Goal: Find specific page/section: Find specific page/section

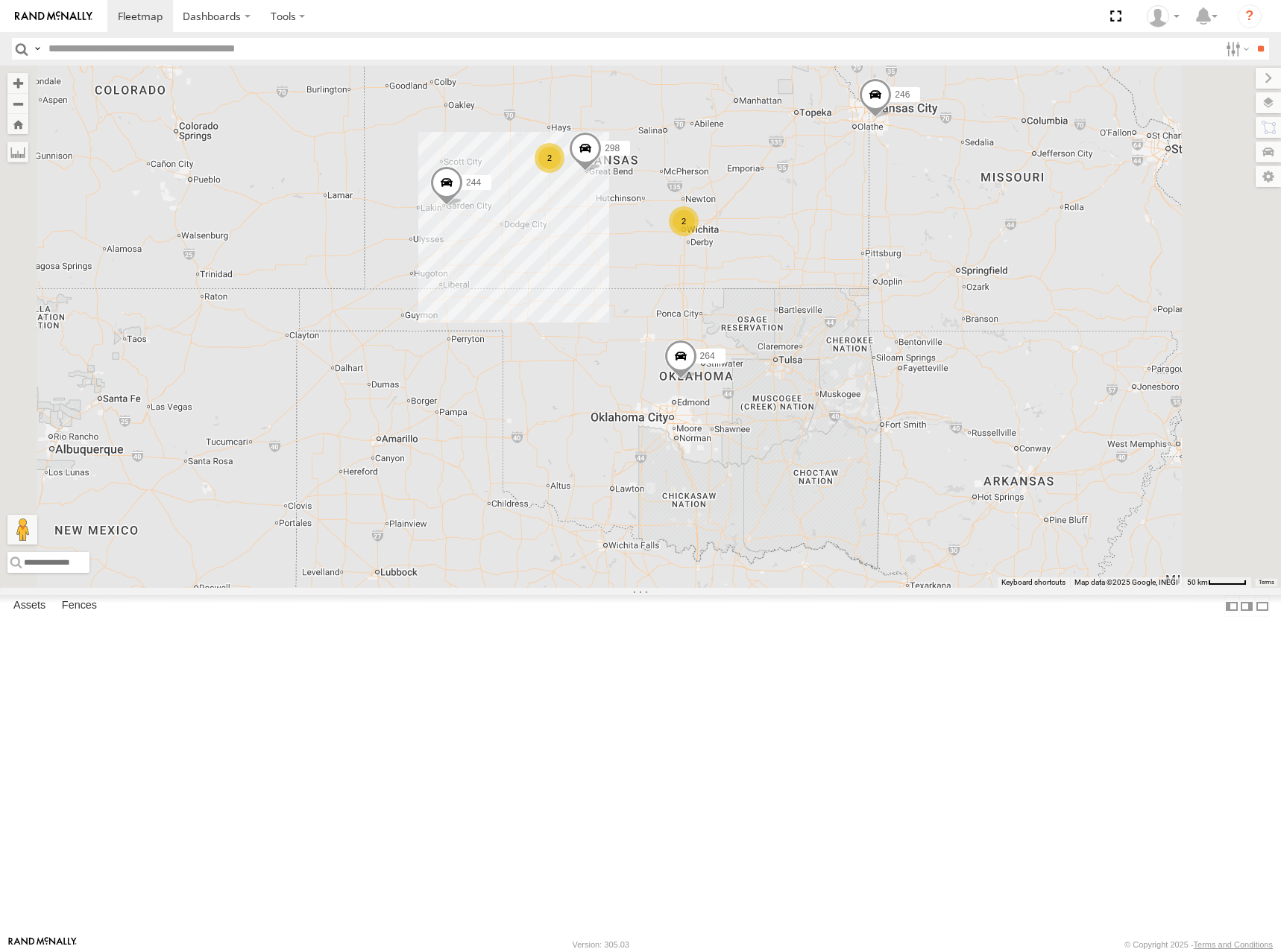
drag, startPoint x: 810, startPoint y: 235, endPoint x: 733, endPoint y: 224, distance: 77.8
click at [733, 224] on div "244 246 298 264 266 2 2" at bounding box center [640, 326] width 1281 height 522
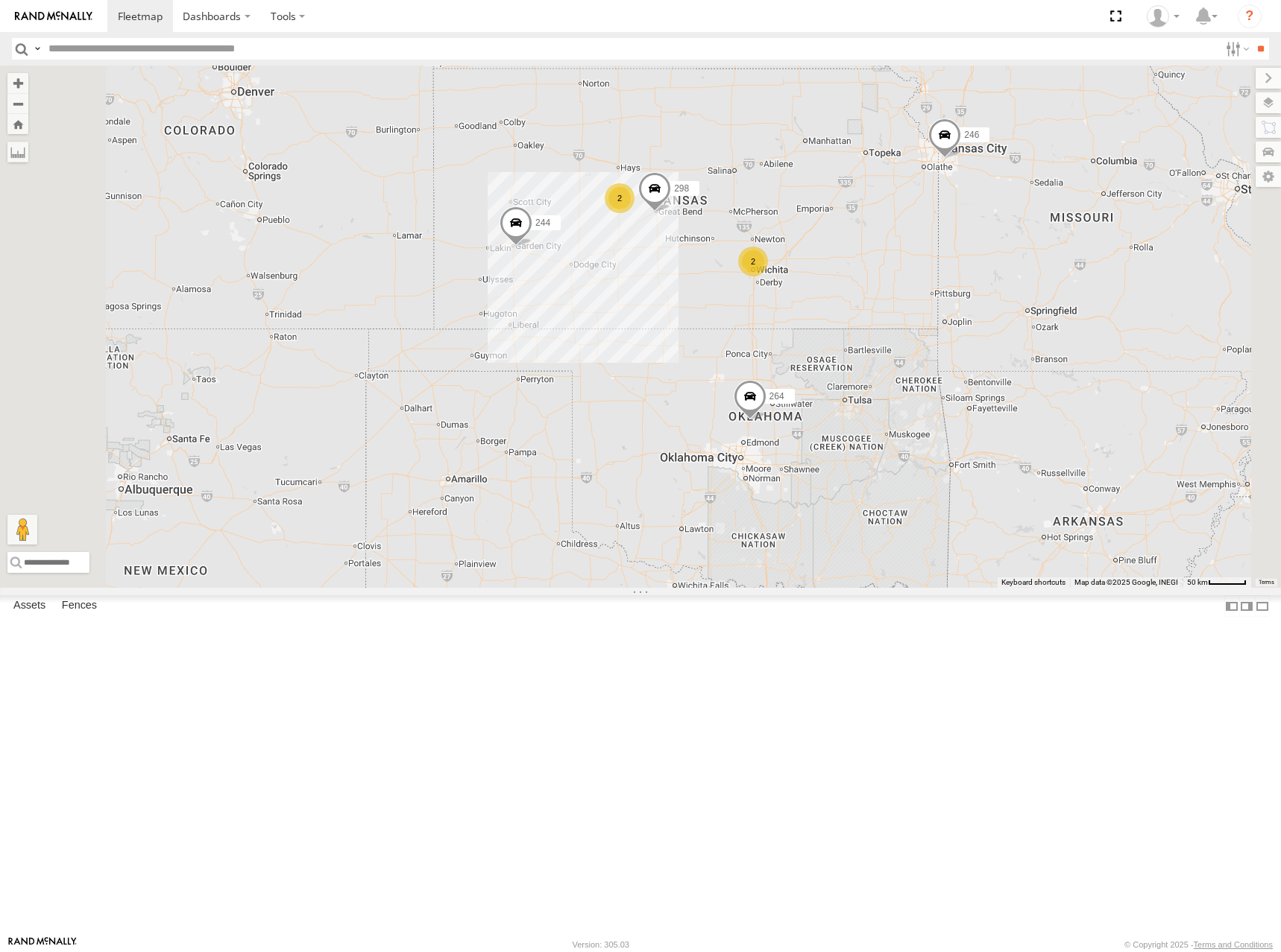
drag, startPoint x: 833, startPoint y: 226, endPoint x: 916, endPoint y: 271, distance: 94.4
click at [916, 271] on div "244 246 298 264 266 2 2" at bounding box center [640, 326] width 1281 height 522
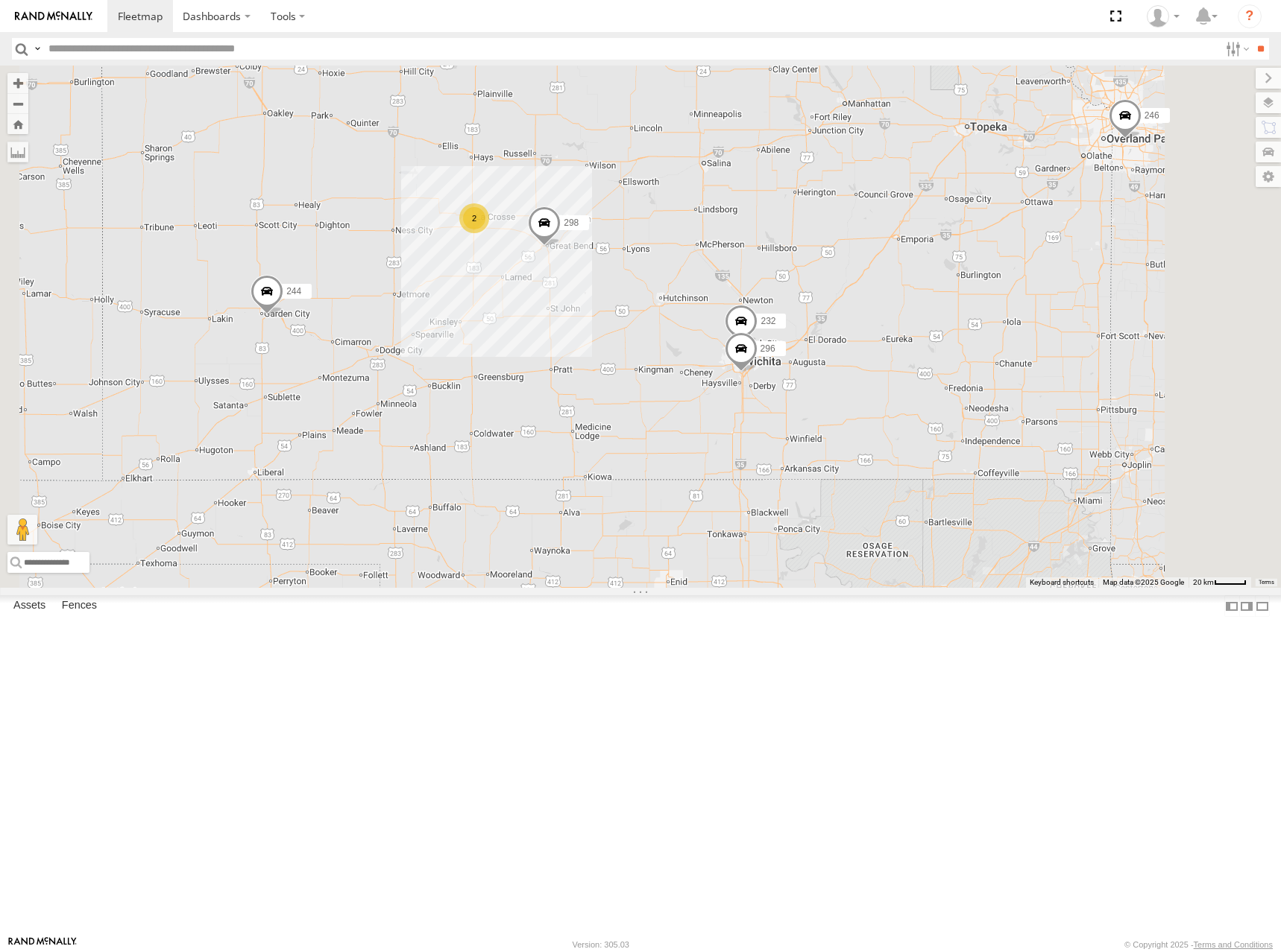
drag, startPoint x: 939, startPoint y: 361, endPoint x: 961, endPoint y: 354, distance: 23.1
click at [961, 354] on div "244 246 298 264 266 232 296 2" at bounding box center [640, 326] width 1281 height 522
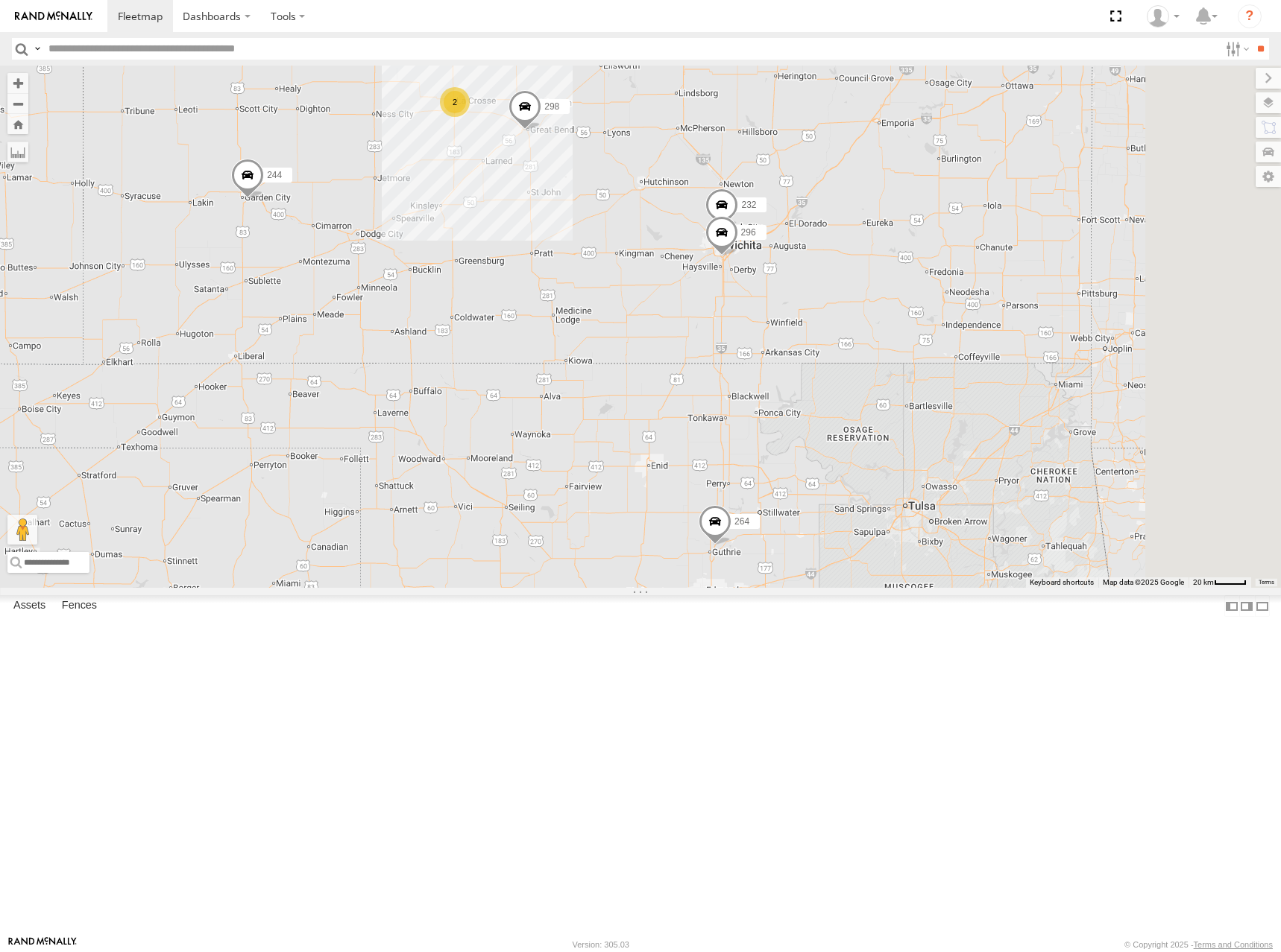
drag, startPoint x: 920, startPoint y: 232, endPoint x: 926, endPoint y: 273, distance: 41.4
click at [926, 273] on div "244 246 298 264 266 232 296 2" at bounding box center [640, 326] width 1281 height 522
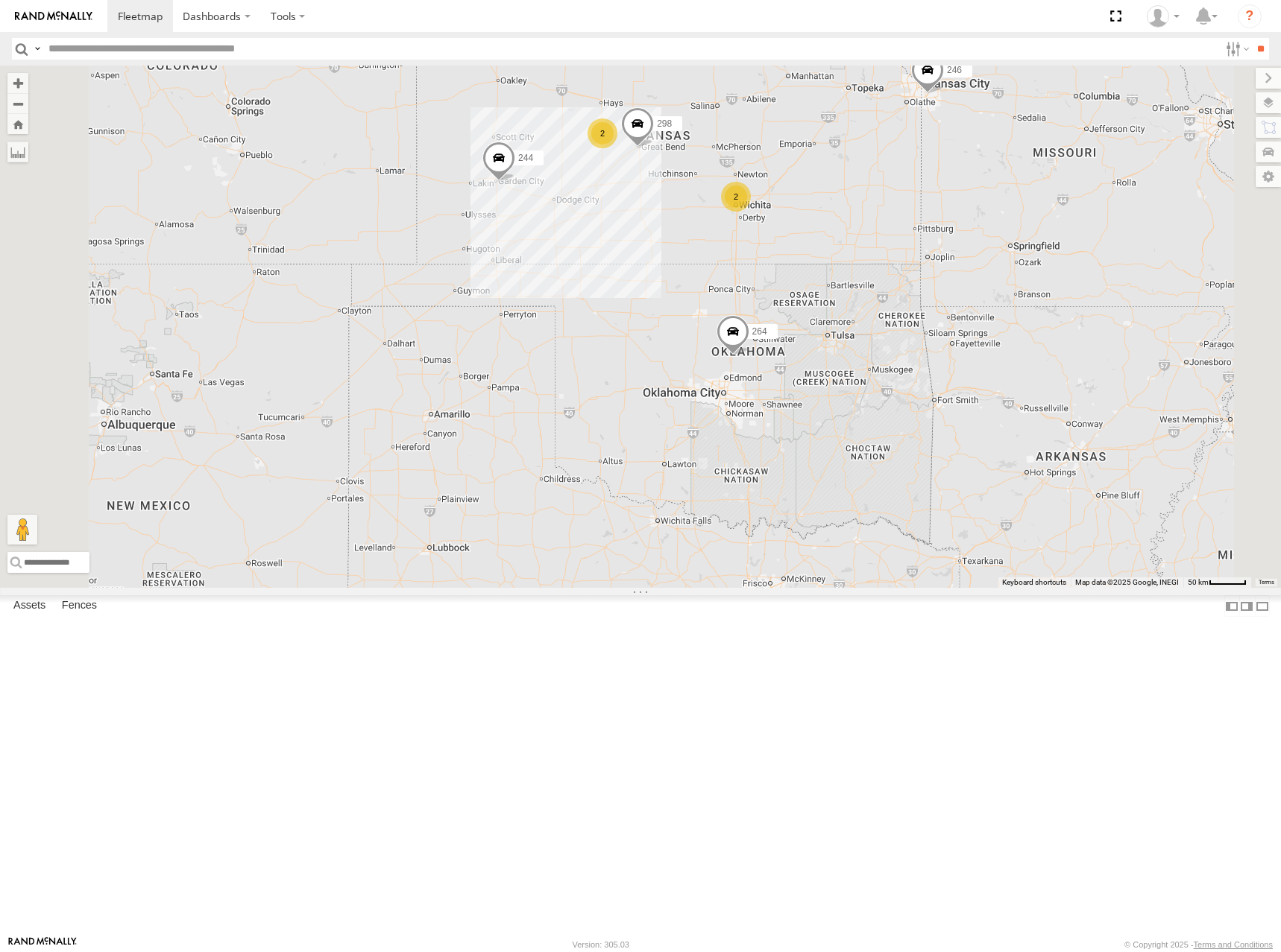
drag, startPoint x: 923, startPoint y: 234, endPoint x: 926, endPoint y: 259, distance: 25.2
click at [926, 259] on div "244 246 298 264 266 260 2 2" at bounding box center [640, 326] width 1281 height 522
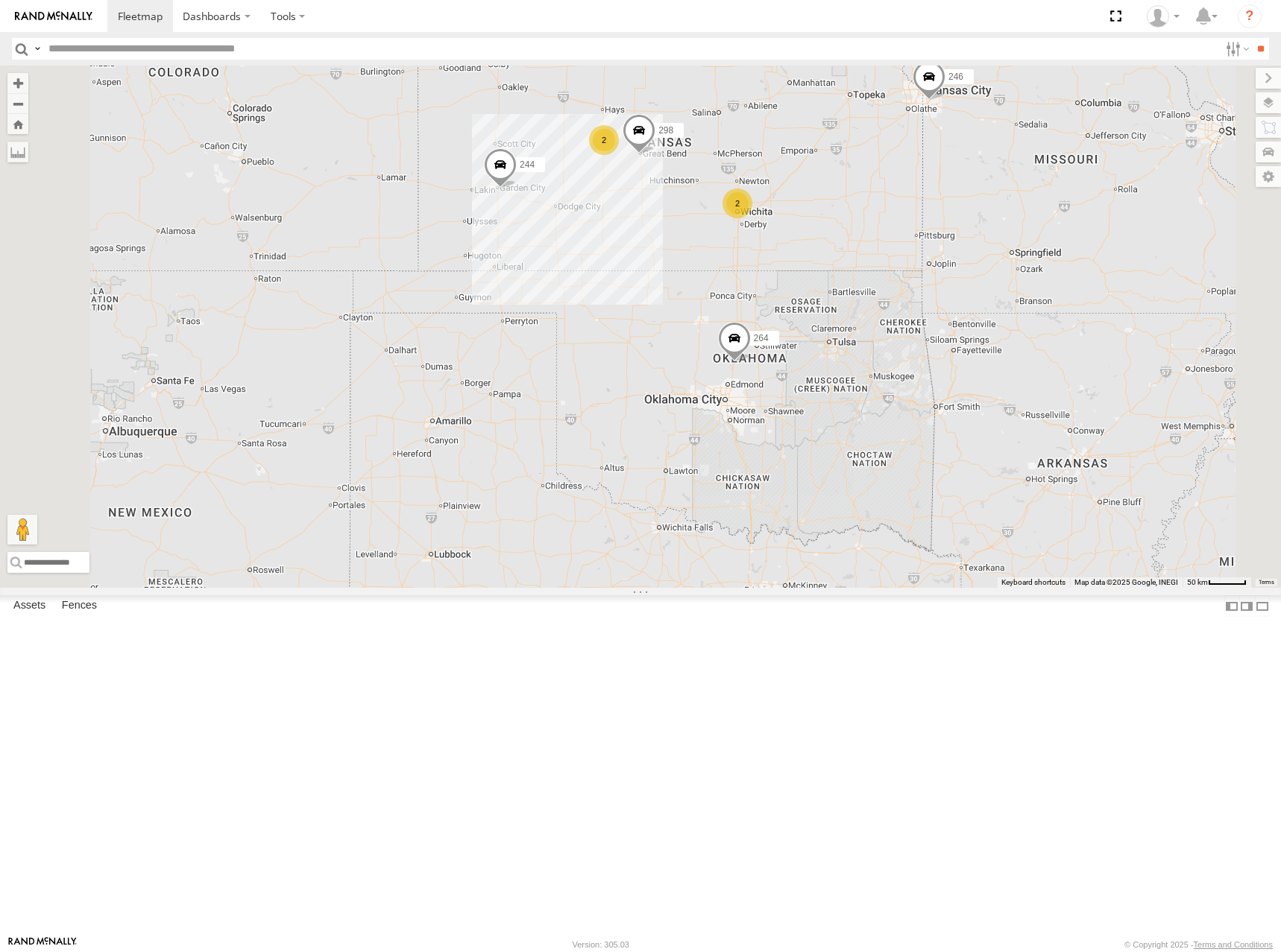
click at [934, 227] on div "244 246 298 264 266 260 2 2" at bounding box center [640, 326] width 1281 height 522
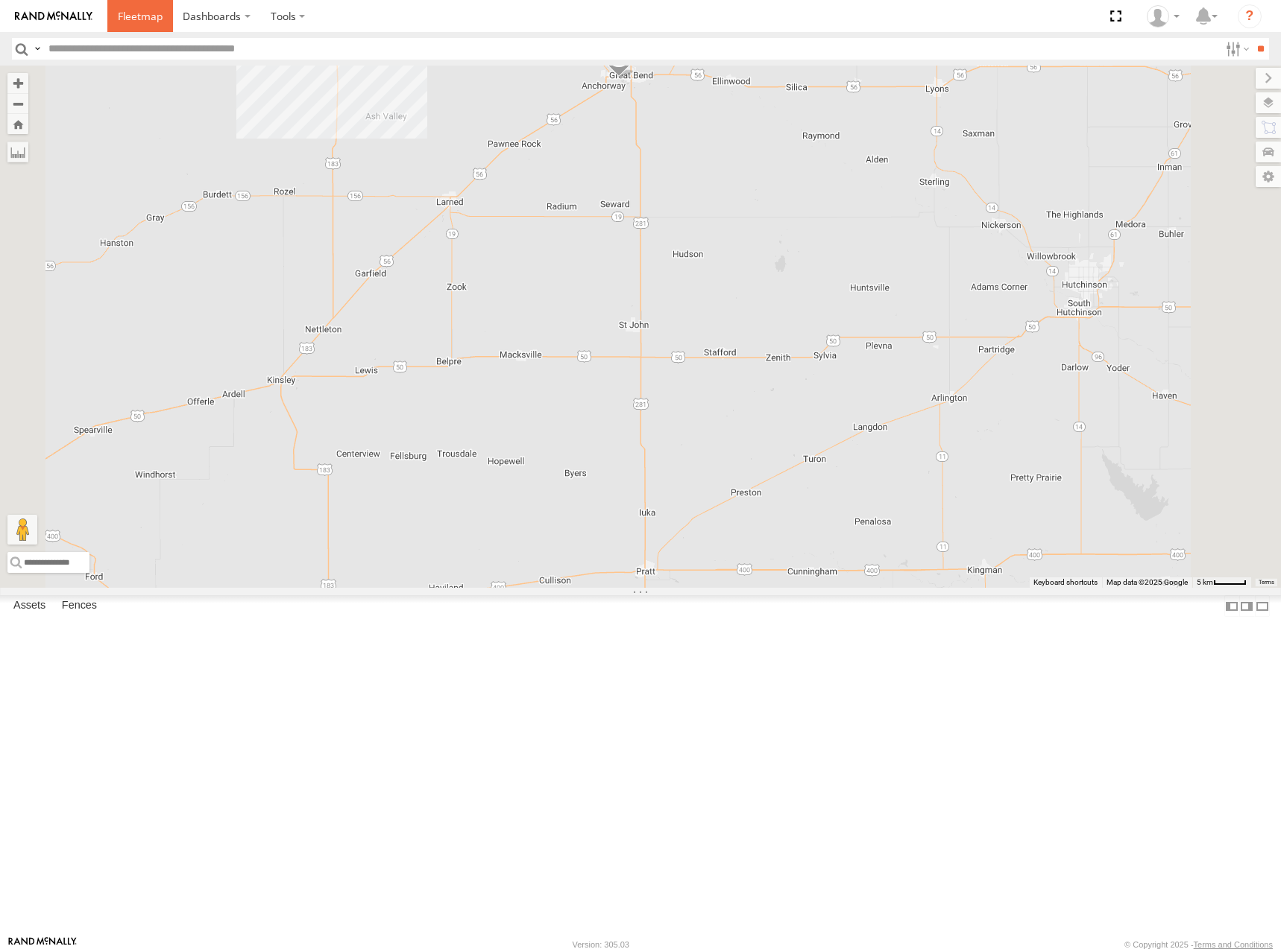
click at [162, 16] on span at bounding box center [140, 16] width 45 height 14
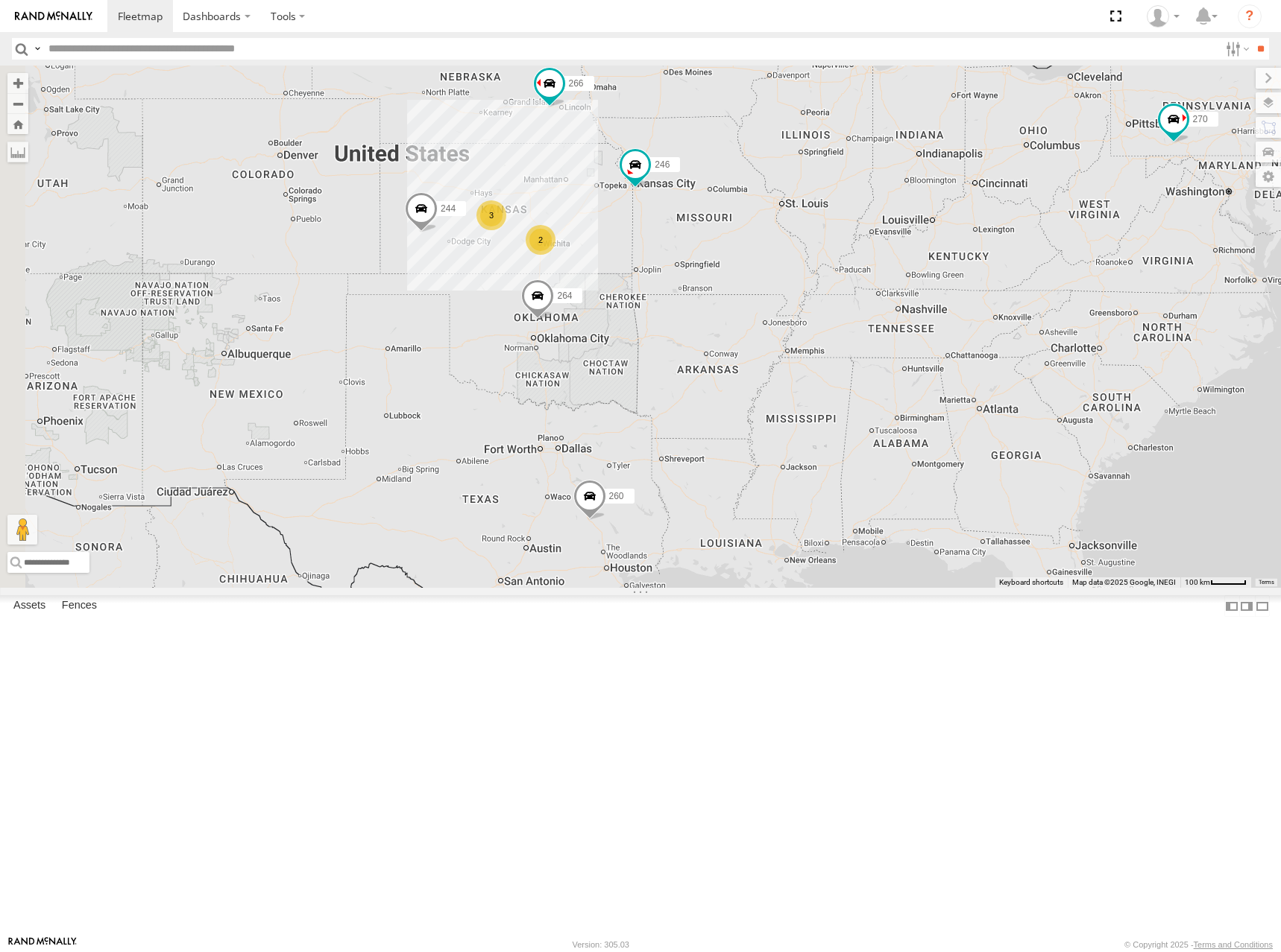
drag, startPoint x: 654, startPoint y: 451, endPoint x: 798, endPoint y: 436, distance: 144.8
click at [818, 438] on div "270 260 244 246 3 2 264 266" at bounding box center [640, 326] width 1281 height 522
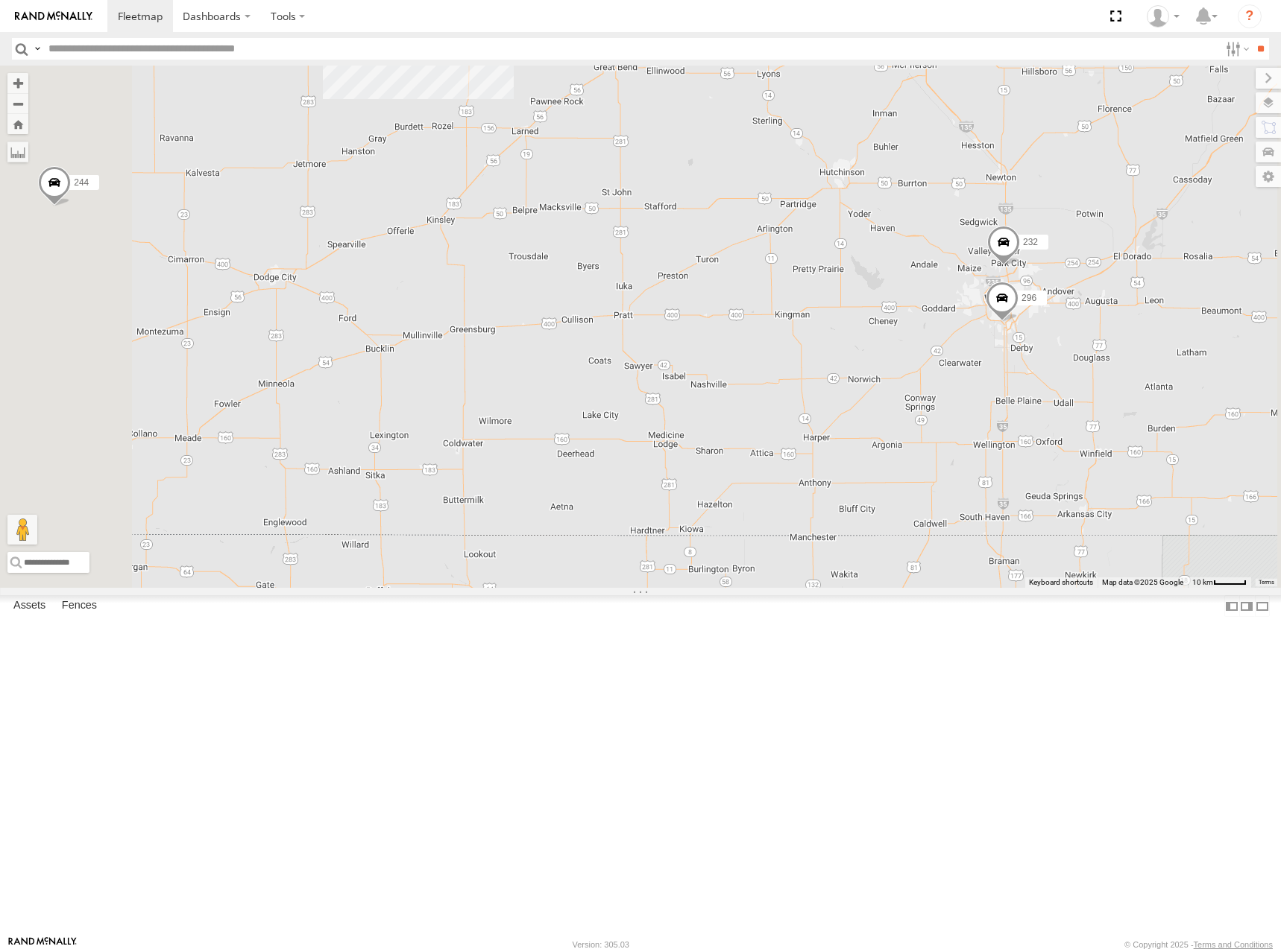
drag, startPoint x: 719, startPoint y: 356, endPoint x: 703, endPoint y: 395, distance: 42.2
click at [703, 395] on div "270 260 244 246 264 266 298 232 296 2" at bounding box center [640, 326] width 1281 height 522
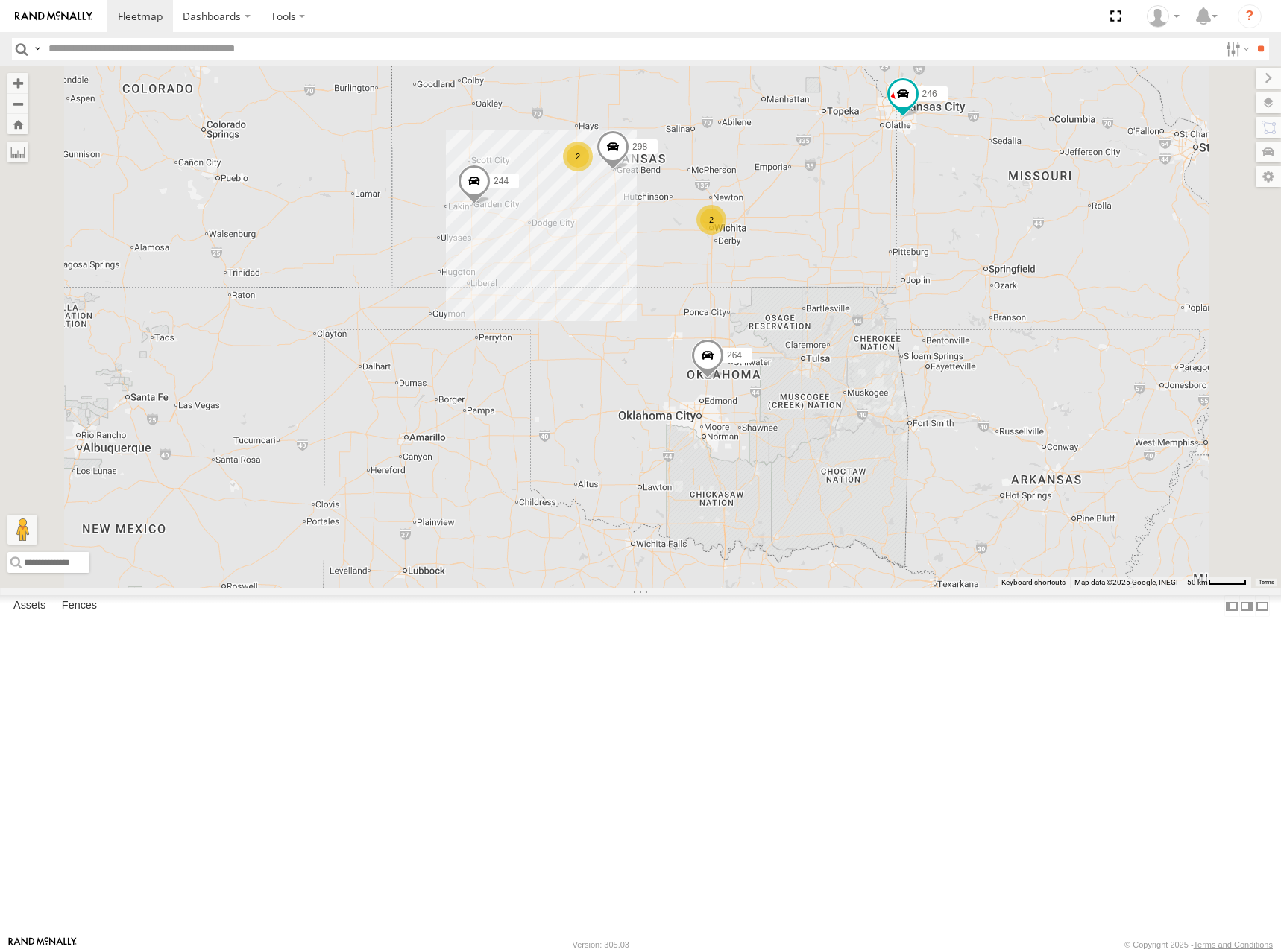
drag, startPoint x: 877, startPoint y: 243, endPoint x: 886, endPoint y: 289, distance: 46.9
click at [886, 288] on div "270 260 244 246 264 266 298 2 2" at bounding box center [640, 326] width 1281 height 522
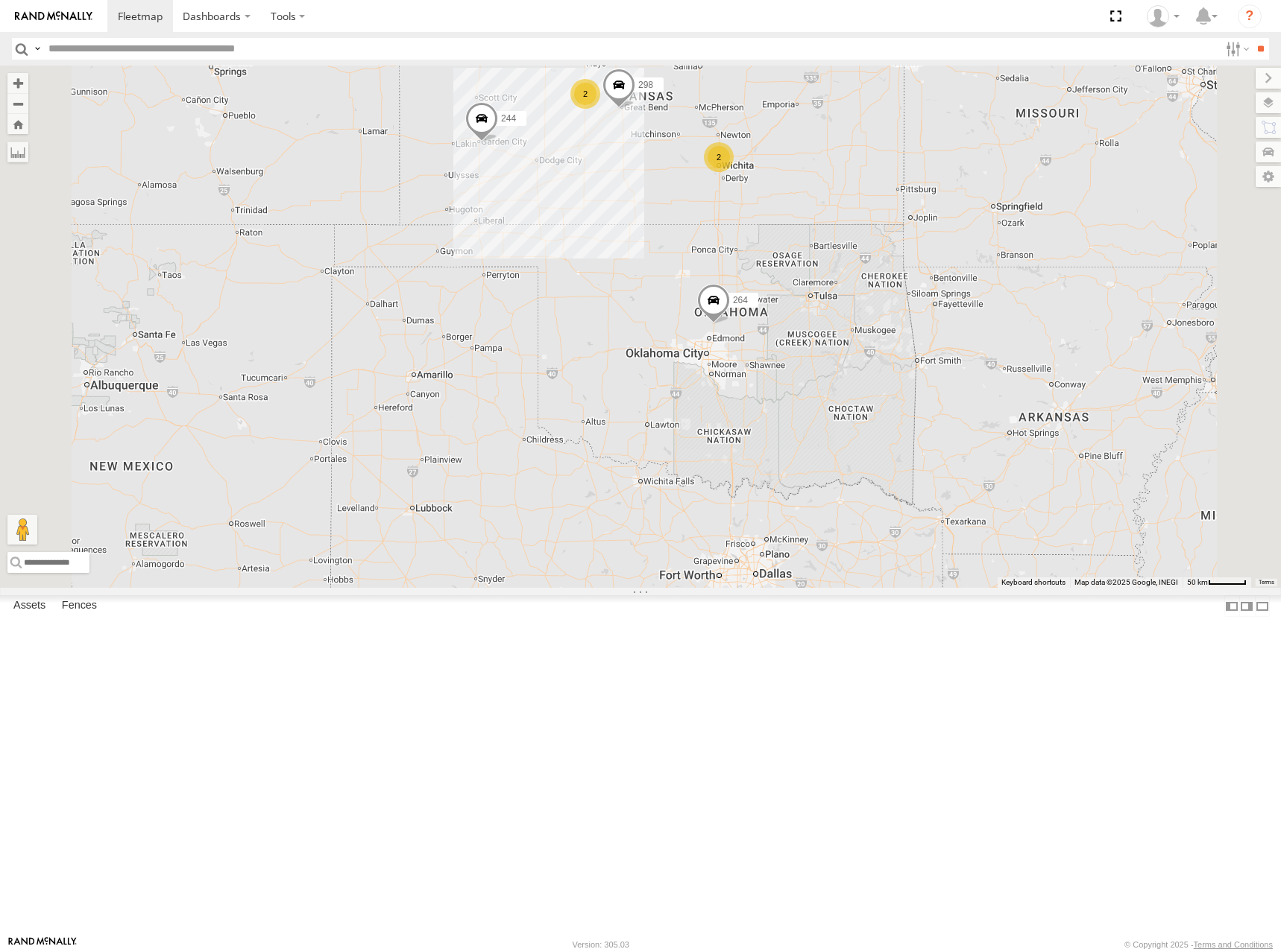
drag, startPoint x: 819, startPoint y: 384, endPoint x: 828, endPoint y: 340, distance: 44.9
click at [820, 294] on div "244 246 298 264 266 2 2" at bounding box center [640, 326] width 1281 height 522
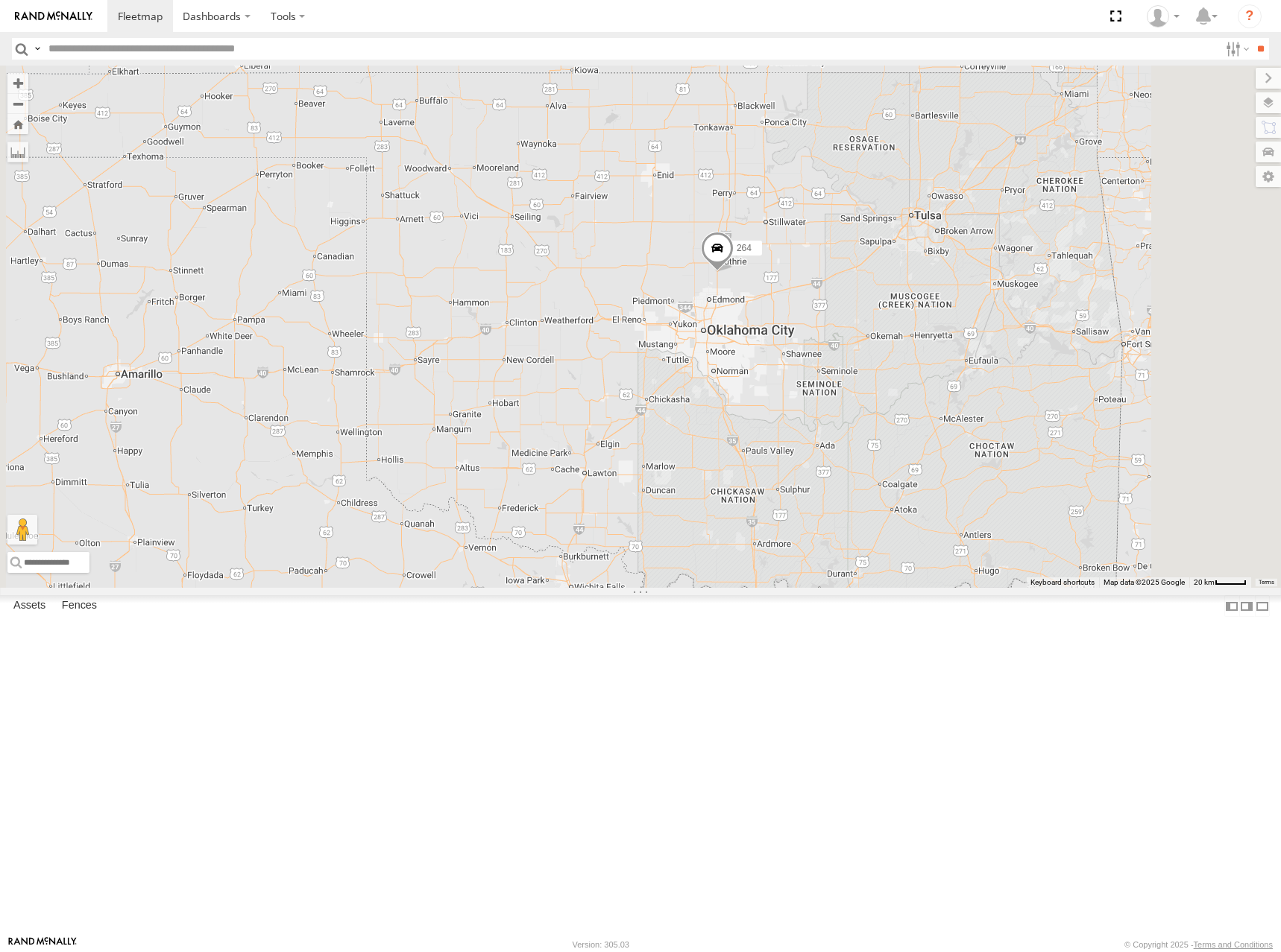
drag, startPoint x: 895, startPoint y: 355, endPoint x: 869, endPoint y: 405, distance: 56.4
click at [869, 405] on div "244 246 298 264 266 260 2" at bounding box center [640, 326] width 1281 height 522
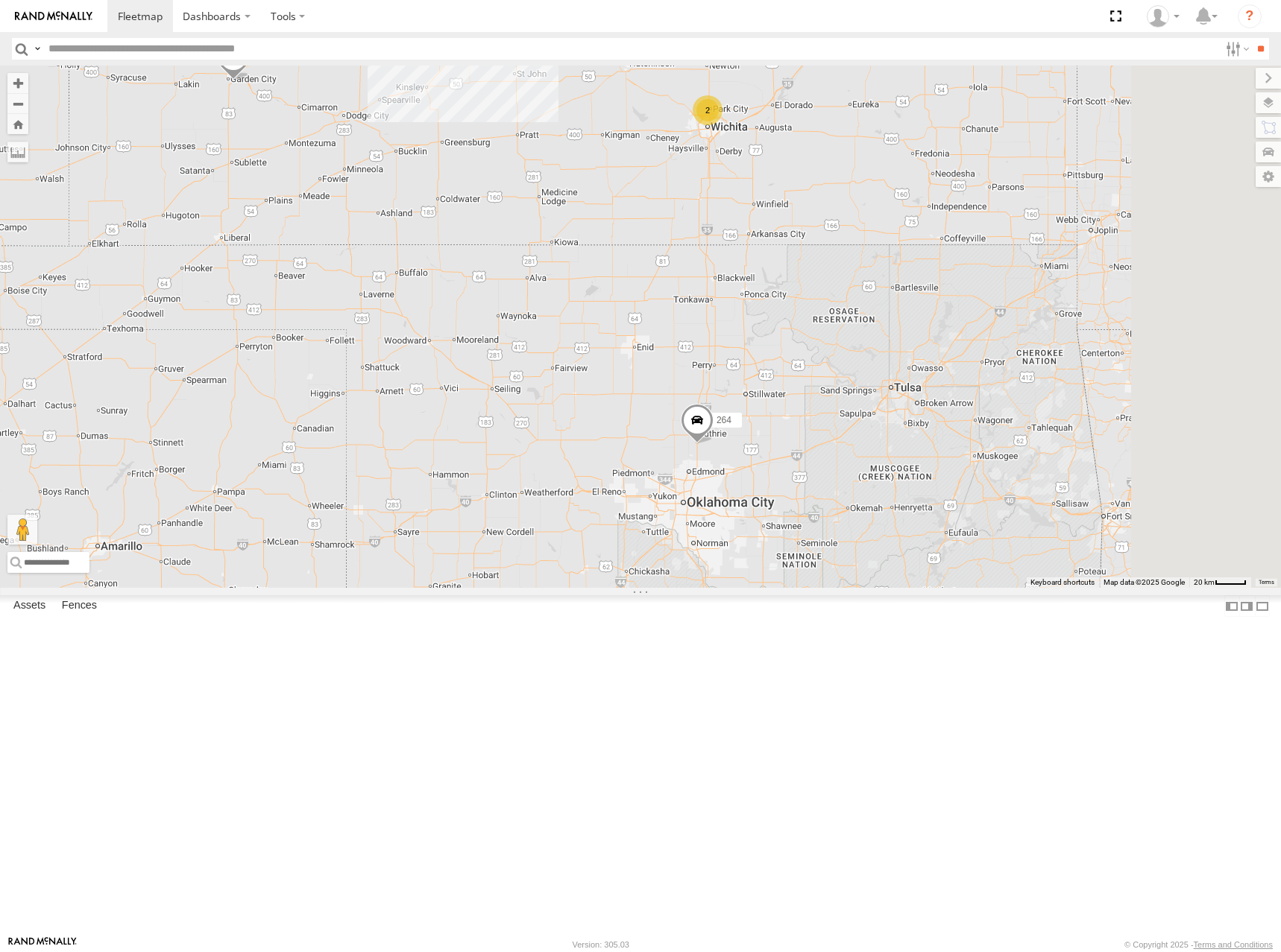
drag, startPoint x: 871, startPoint y: 321, endPoint x: 861, endPoint y: 471, distance: 150.3
click at [861, 471] on div "244 246 298 264 266 260 2" at bounding box center [640, 326] width 1281 height 522
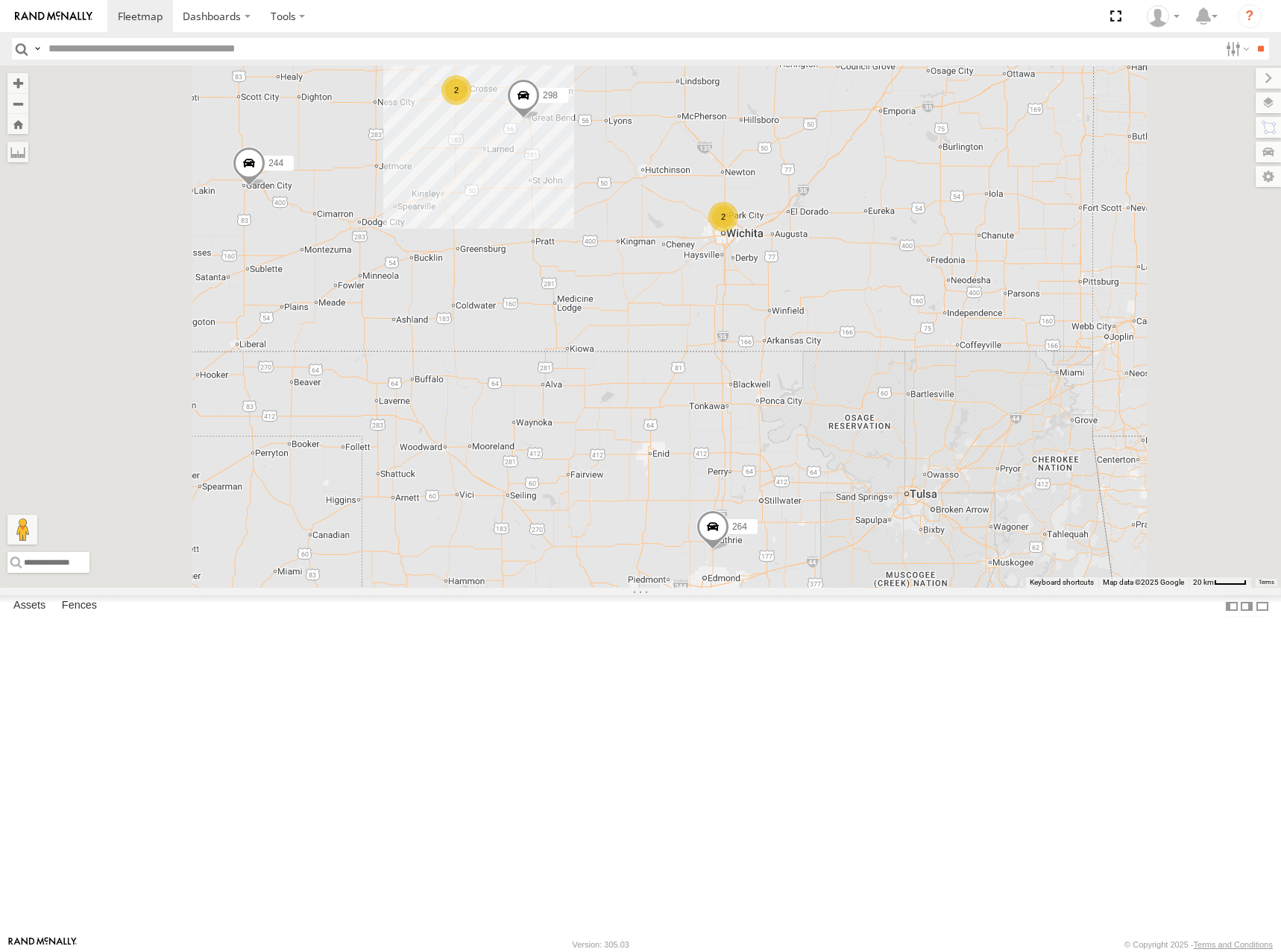
drag, startPoint x: 728, startPoint y: 280, endPoint x: 841, endPoint y: 368, distance: 143.2
click at [841, 368] on div "244 246 298 264 266 260 2 2" at bounding box center [640, 326] width 1281 height 522
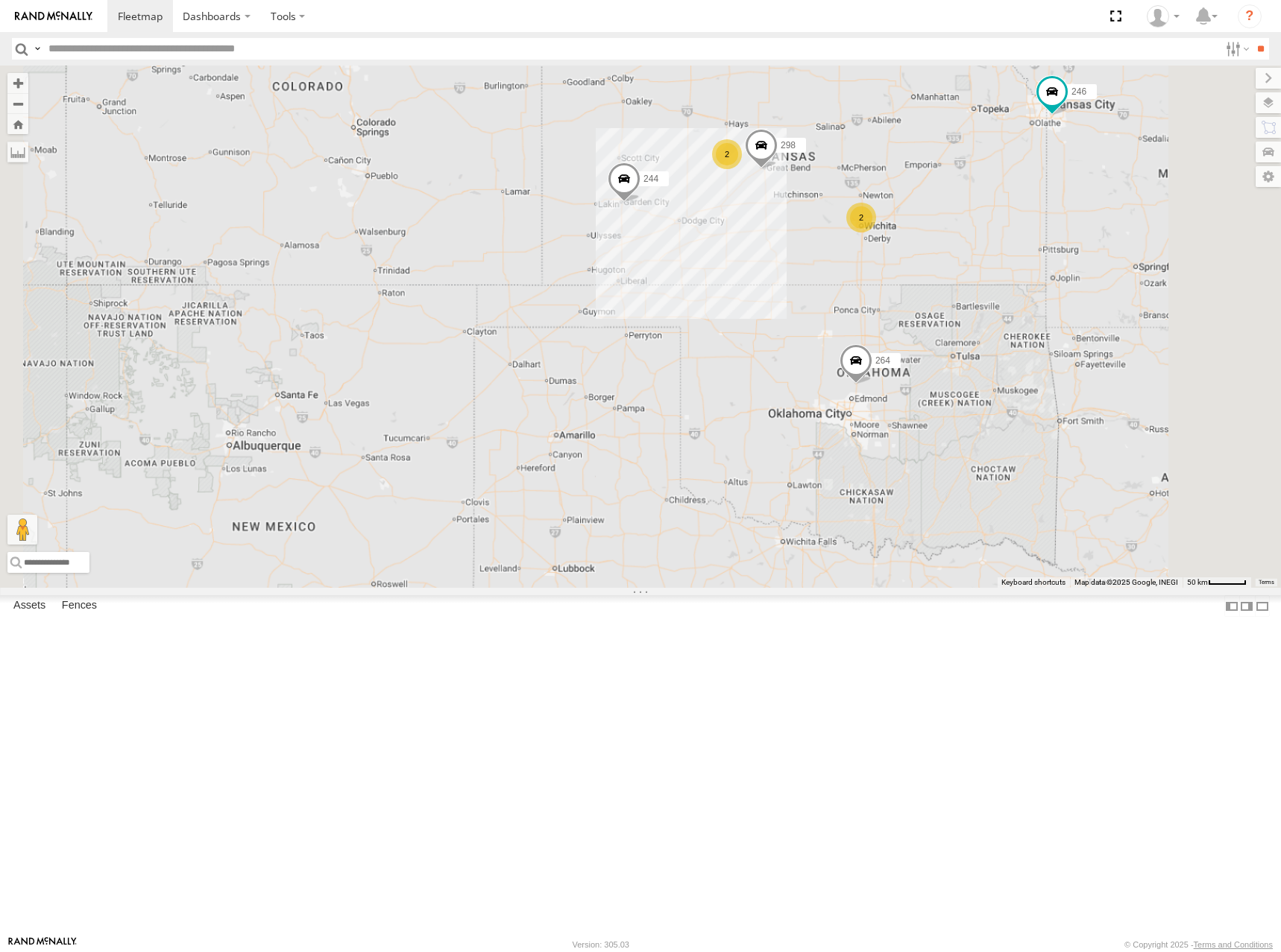
drag, startPoint x: 970, startPoint y: 265, endPoint x: 961, endPoint y: 271, distance: 10.8
click at [961, 271] on div "244 246 298 264 266 260 2 2" at bounding box center [640, 326] width 1281 height 522
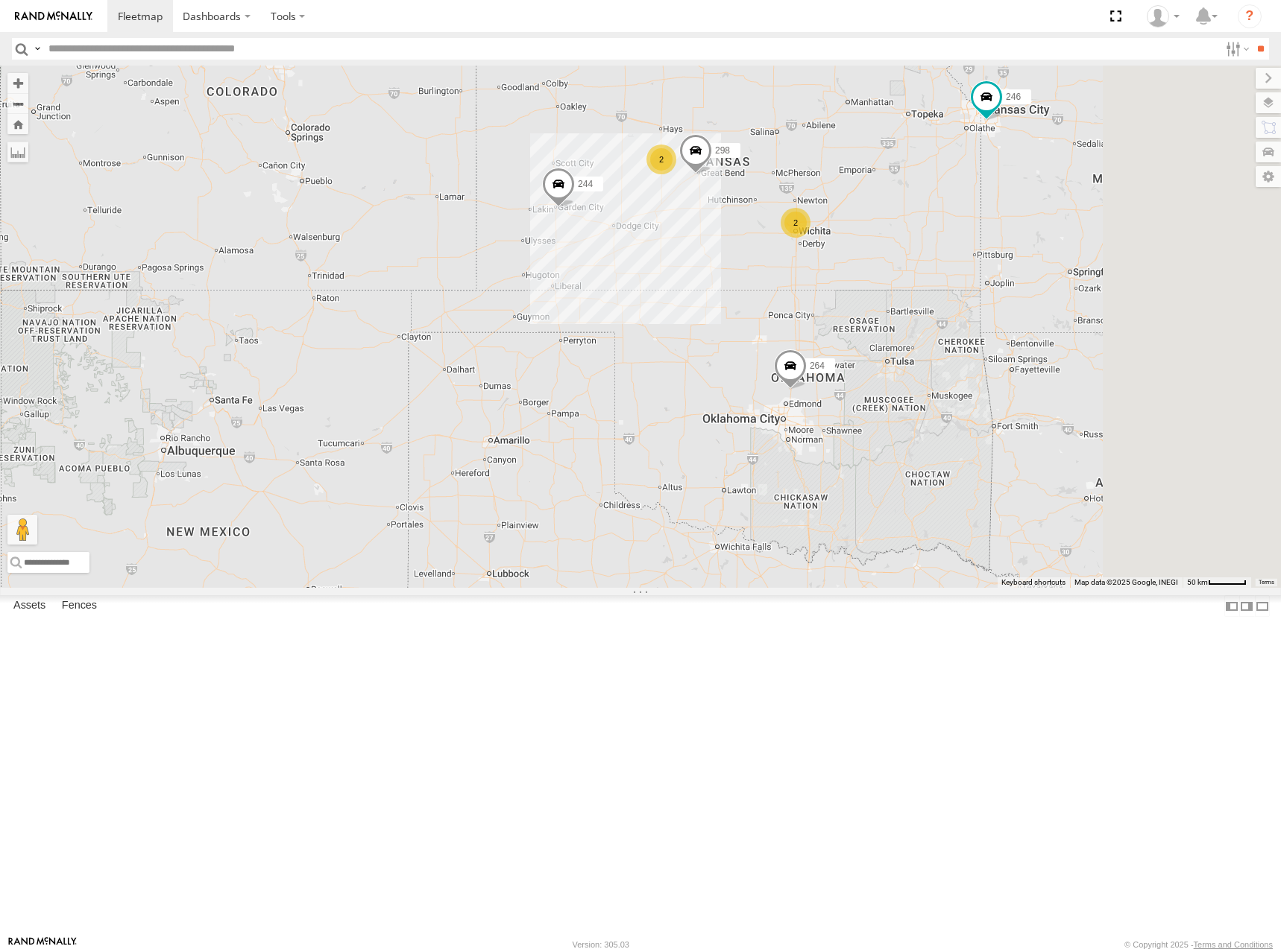
drag, startPoint x: 960, startPoint y: 286, endPoint x: 869, endPoint y: 291, distance: 91.1
click at [869, 291] on div "244 246 298 264 266 260 2 2" at bounding box center [640, 326] width 1281 height 522
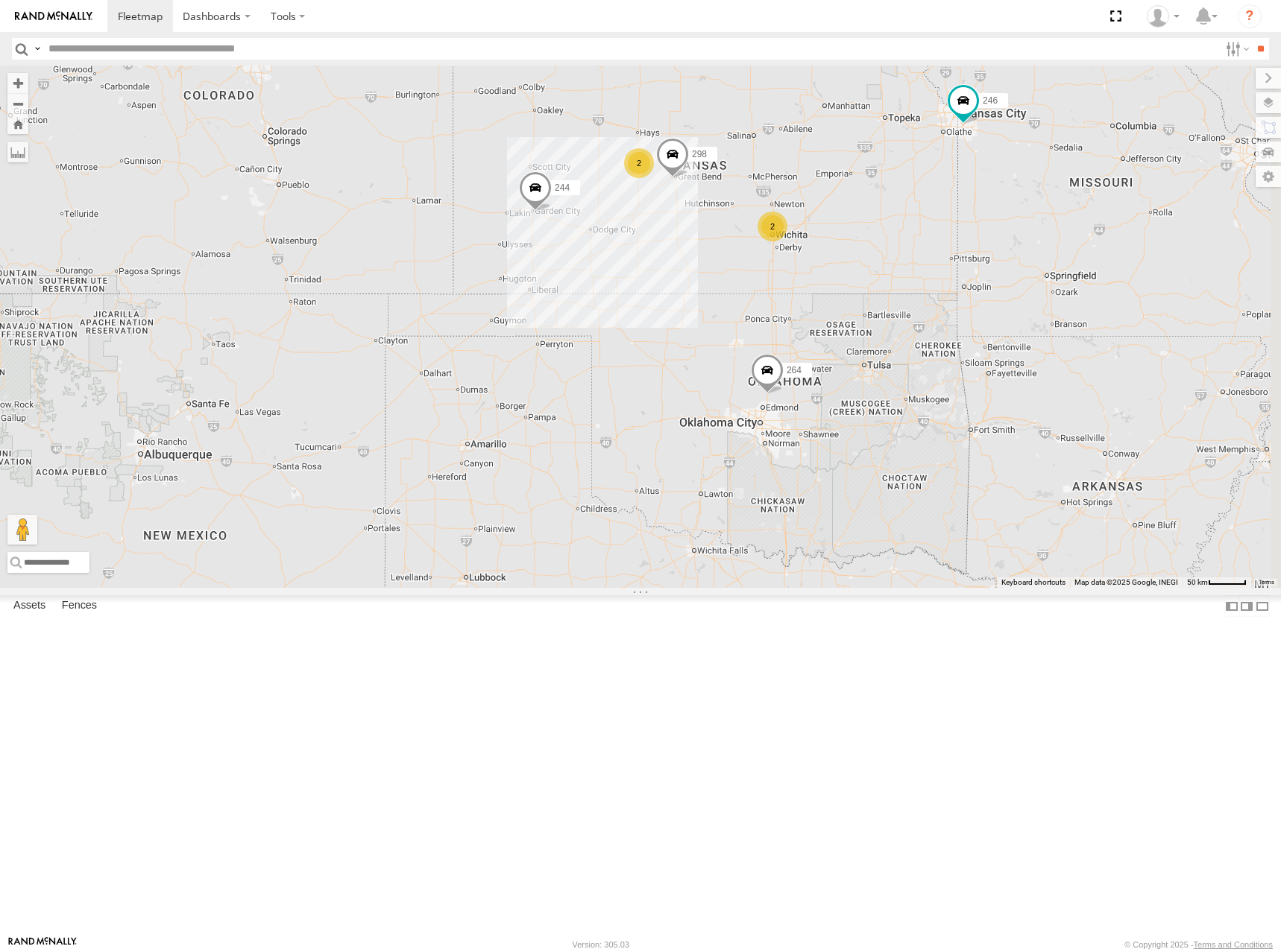
drag, startPoint x: 897, startPoint y: 200, endPoint x: 897, endPoint y: 211, distance: 11.0
click at [897, 211] on div "244 246 298 264 266 260 2 2" at bounding box center [640, 326] width 1281 height 522
